Goal: Information Seeking & Learning: Find specific fact

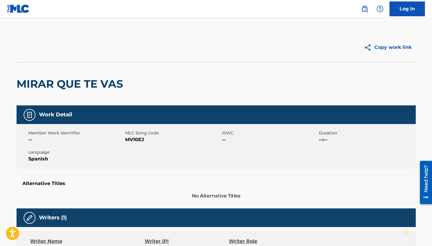
click at [139, 139] on span "MV10EJ" at bounding box center [172, 139] width 95 height 7
copy span "MV10EJ"
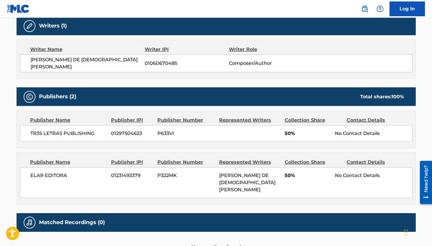
scroll to position [223, 0]
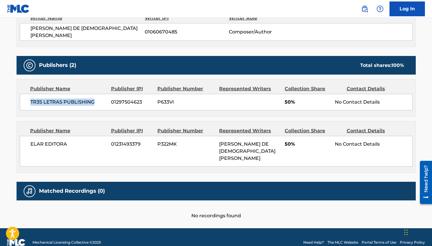
drag, startPoint x: 95, startPoint y: 97, endPoint x: 32, endPoint y: 101, distance: 62.5
click at [31, 101] on span "TR3S LETRAS PUBLISHING" at bounding box center [68, 101] width 77 height 7
copy span "TR3S LETRAS PUBLISHING"
click at [127, 100] on span "01297504623" at bounding box center [132, 101] width 42 height 7
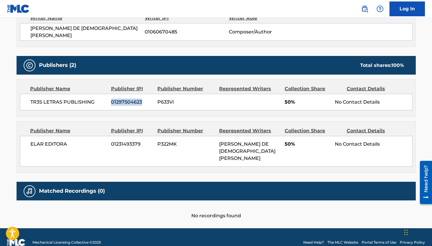
copy span "01297504623"
drag, startPoint x: 69, startPoint y: 139, endPoint x: 30, endPoint y: 140, distance: 39.0
click at [30, 140] on span "ELAR EDITORA" at bounding box center [68, 143] width 77 height 7
copy span "ELAR EDITORA"
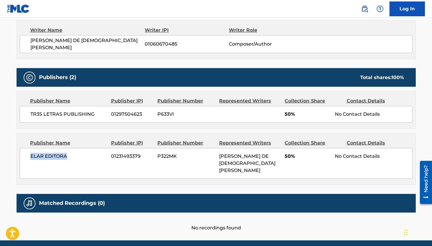
scroll to position [184, 0]
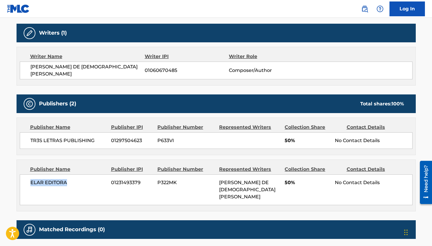
click at [159, 68] on span "01060670485" at bounding box center [187, 70] width 84 height 7
copy span "01060670485"
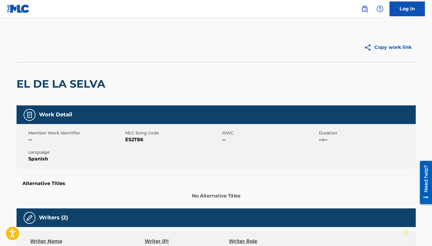
click at [131, 141] on span "ES2T86" at bounding box center [172, 139] width 95 height 7
copy span "ES2T86"
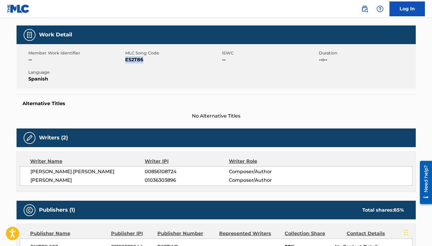
scroll to position [178, 0]
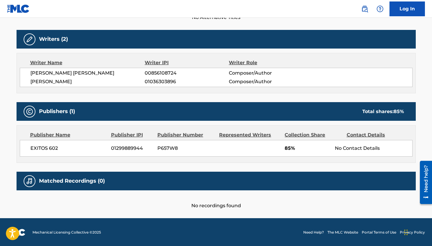
click at [158, 73] on span "00856108724" at bounding box center [187, 72] width 84 height 7
copy span "00856108724"
click at [167, 81] on span "01036303896" at bounding box center [187, 81] width 84 height 7
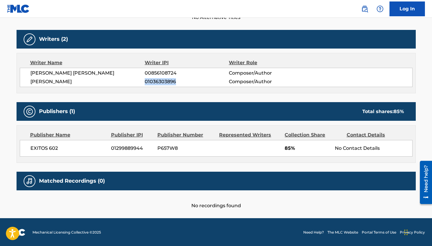
copy span "01036303896"
drag, startPoint x: 114, startPoint y: 82, endPoint x: 29, endPoint y: 83, distance: 85.1
click at [29, 83] on div "PABLO ALEJANDRO SANTILLAN 00856108724 Composer/Author VICTOR EDGARDO MANZANAREZ…" at bounding box center [216, 77] width 393 height 19
copy span "VICTOR EDGARDO MANZANAREZ"
drag, startPoint x: 62, startPoint y: 147, endPoint x: 32, endPoint y: 148, distance: 30.5
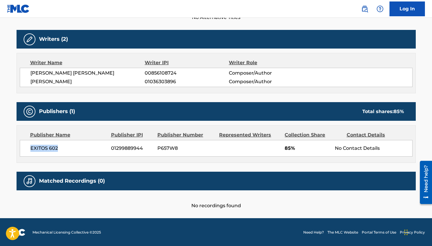
click at [31, 148] on span "EXITOS 602" at bounding box center [68, 147] width 77 height 7
copy span "EXITOS 602"
click at [132, 148] on span "01299889944" at bounding box center [132, 147] width 42 height 7
copy span "01299889944"
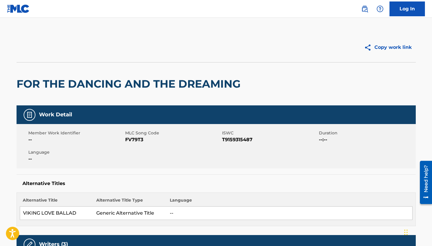
click at [238, 138] on span "T9159315487" at bounding box center [269, 139] width 95 height 7
copy span "T9159315487"
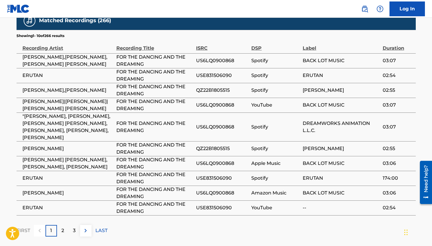
click at [61, 227] on p "2" at bounding box center [62, 230] width 3 height 7
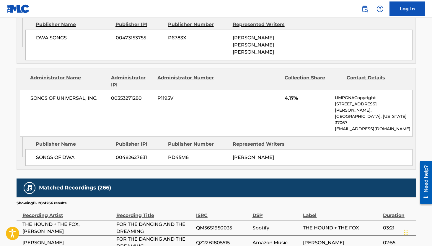
scroll to position [633, 0]
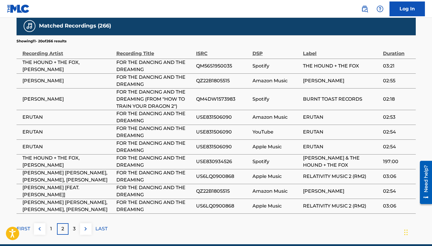
click at [73, 225] on p "3" at bounding box center [74, 228] width 3 height 7
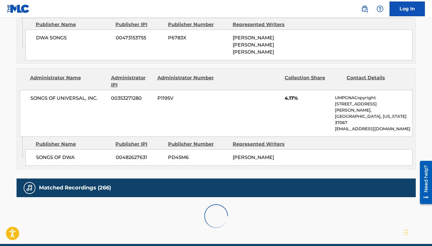
scroll to position [639, 0]
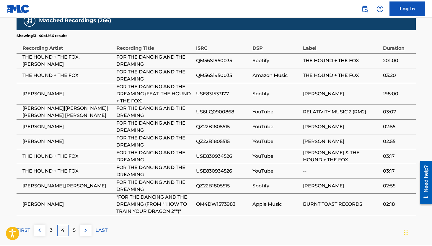
click at [76, 224] on div "5" at bounding box center [75, 230] width 12 height 12
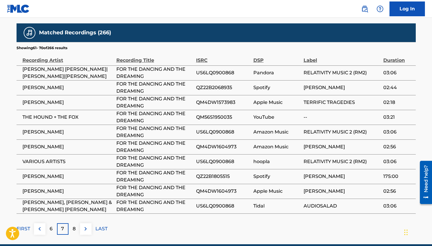
click at [76, 223] on div "8" at bounding box center [75, 229] width 12 height 12
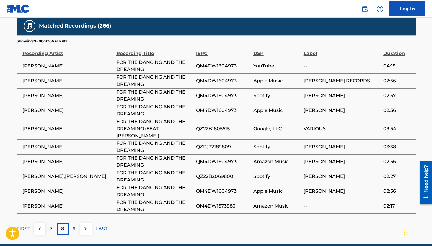
click at [76, 223] on div "9" at bounding box center [75, 229] width 12 height 12
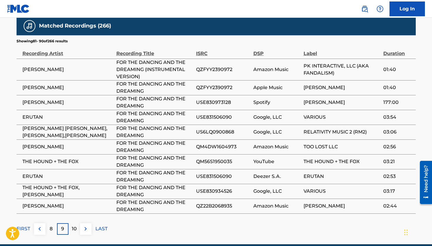
click at [76, 225] on p "10" at bounding box center [74, 228] width 5 height 7
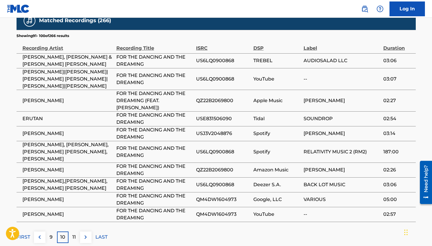
click at [76, 202] on div "Matched Recordings (266) Showing 91 - 100 of 266 results Recording Artist Recor…" at bounding box center [216, 126] width 399 height 231
click at [71, 231] on div "11" at bounding box center [75, 237] width 12 height 12
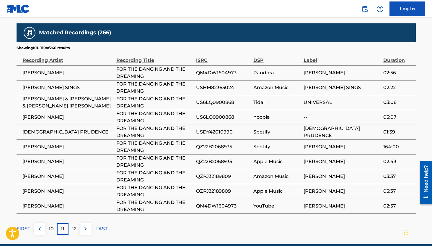
click at [74, 225] on p "12" at bounding box center [74, 228] width 4 height 7
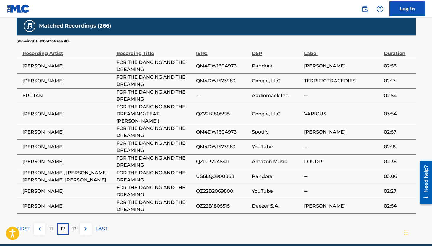
click at [74, 225] on p "13" at bounding box center [74, 228] width 4 height 7
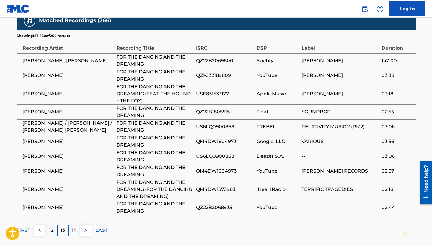
click at [74, 226] on p "14" at bounding box center [74, 229] width 5 height 7
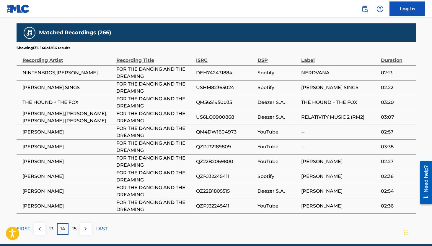
click at [74, 225] on p "15" at bounding box center [74, 228] width 4 height 7
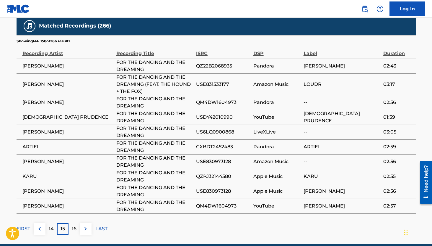
click at [74, 225] on p "16" at bounding box center [74, 228] width 5 height 7
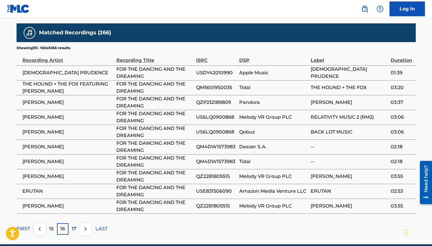
click at [74, 225] on p "17" at bounding box center [74, 228] width 5 height 7
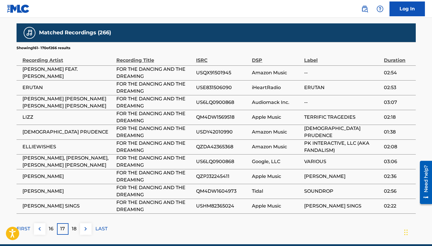
click at [74, 225] on p "18" at bounding box center [74, 228] width 5 height 7
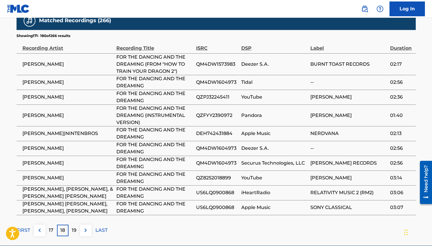
click at [74, 226] on p "19" at bounding box center [74, 229] width 5 height 7
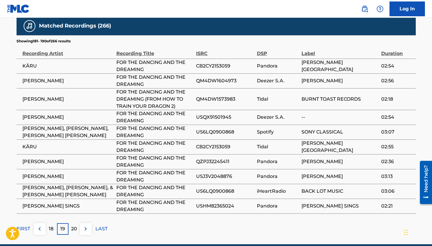
click at [74, 225] on p "20" at bounding box center [74, 228] width 6 height 7
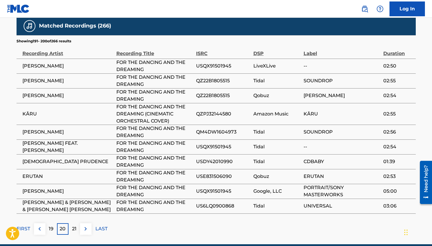
click at [74, 225] on p "21" at bounding box center [74, 228] width 4 height 7
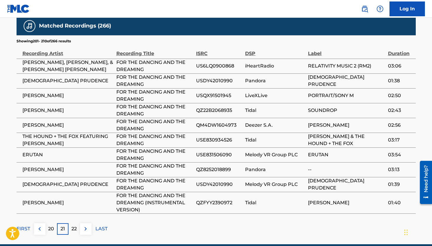
click at [74, 225] on p "22" at bounding box center [74, 228] width 5 height 7
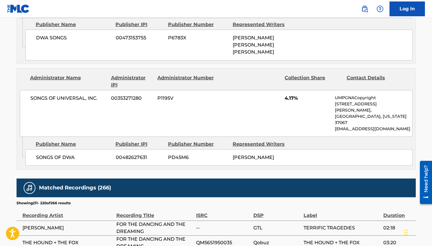
scroll to position [633, 0]
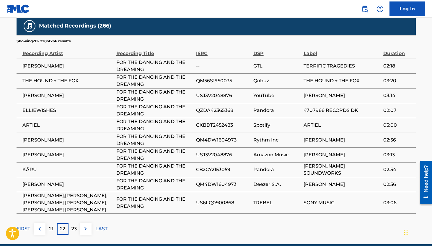
click at [74, 225] on p "23" at bounding box center [74, 228] width 5 height 7
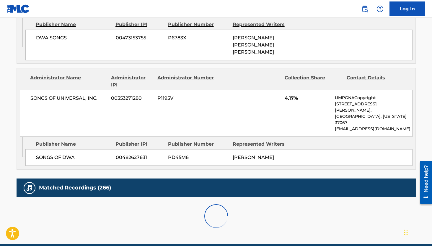
scroll to position [639, 0]
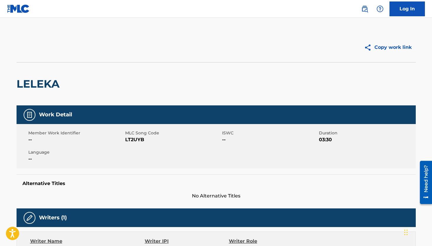
click at [139, 140] on span "LT2UYB" at bounding box center [172, 139] width 95 height 7
copy span "LT2UYB"
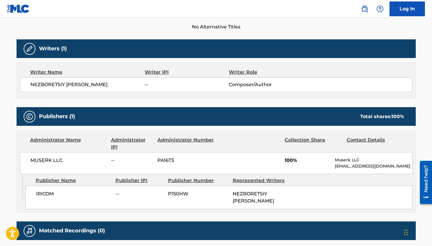
scroll to position [170, 0]
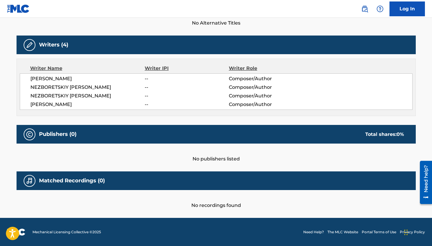
scroll to position [164, 0]
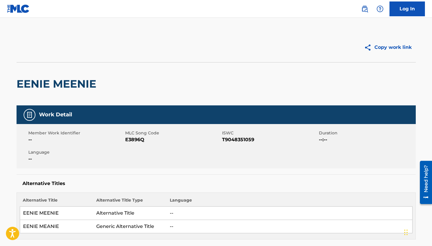
click at [238, 142] on span "T9048351059" at bounding box center [269, 139] width 95 height 7
copy span "T9048351059"
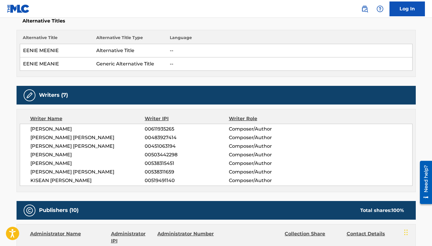
click at [160, 126] on span "00611935265" at bounding box center [187, 128] width 84 height 7
copy span "00611935265"
click at [161, 136] on span "00483927414" at bounding box center [187, 137] width 84 height 7
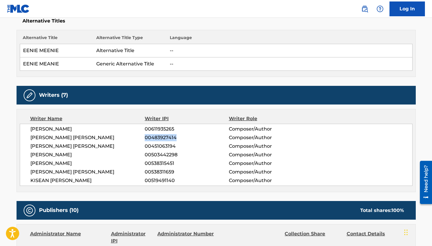
copy span "00483927414"
click at [156, 145] on span "00451063194" at bounding box center [187, 145] width 84 height 7
copy span "00451063194"
click at [168, 154] on span "00503442298" at bounding box center [187, 154] width 84 height 7
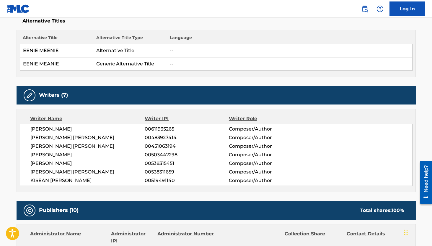
click at [168, 154] on span "00503442298" at bounding box center [187, 154] width 84 height 7
copy span "00503442298"
click at [167, 162] on span "00538315451" at bounding box center [187, 163] width 84 height 7
copy span "00538315451"
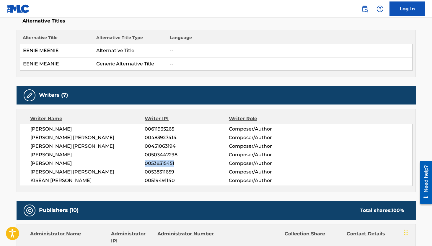
click at [162, 173] on span "00538311659" at bounding box center [187, 171] width 84 height 7
copy span "00538311659"
click at [165, 179] on span "00519491140" at bounding box center [187, 180] width 84 height 7
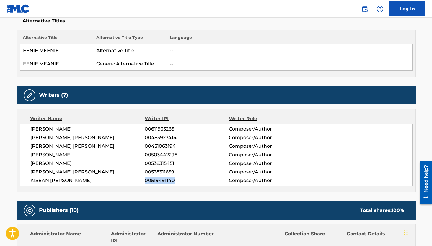
copy span "00519491140"
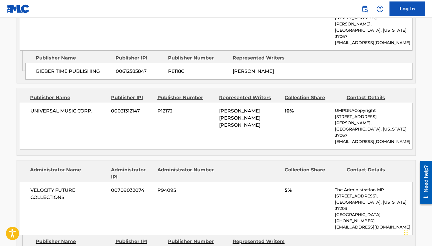
scroll to position [1110, 0]
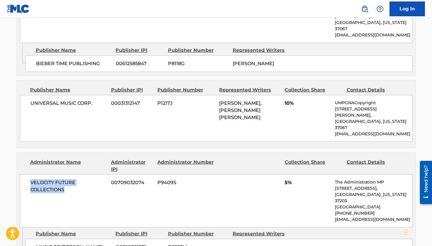
drag, startPoint x: 69, startPoint y: 94, endPoint x: 30, endPoint y: 83, distance: 40.0
click at [30, 179] on span "VELOCITY FUTURE COLLECTIONS" at bounding box center [68, 186] width 77 height 14
copy span "VELOCITY FUTURE COLLECTIONS"
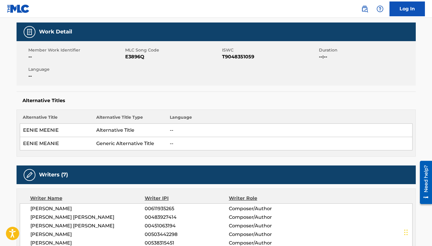
scroll to position [78, 0]
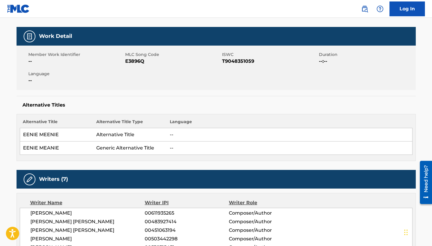
click at [140, 62] on span "E3896Q" at bounding box center [172, 61] width 95 height 7
copy span "E3896Q"
